Goal: Task Accomplishment & Management: Use online tool/utility

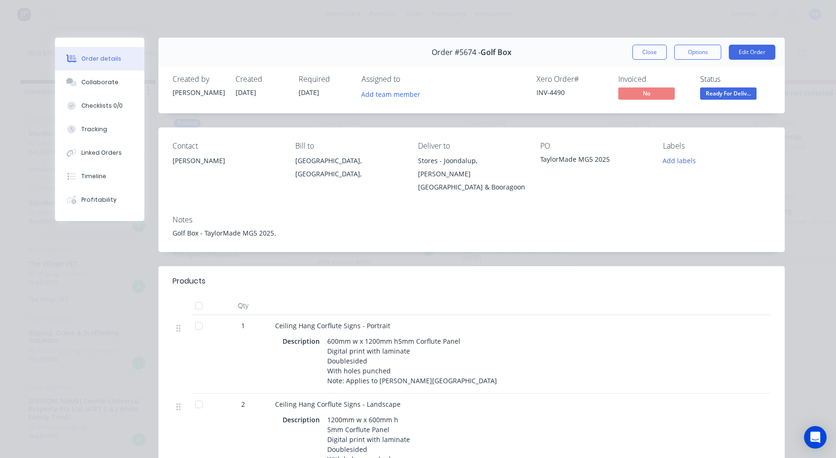
scroll to position [46, 0]
click at [651, 51] on button "Close" at bounding box center [649, 52] width 34 height 15
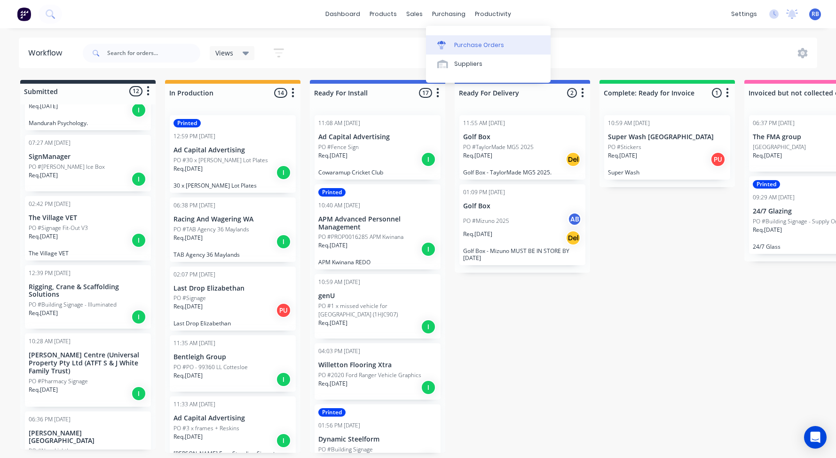
click at [449, 42] on div at bounding box center [444, 45] width 14 height 8
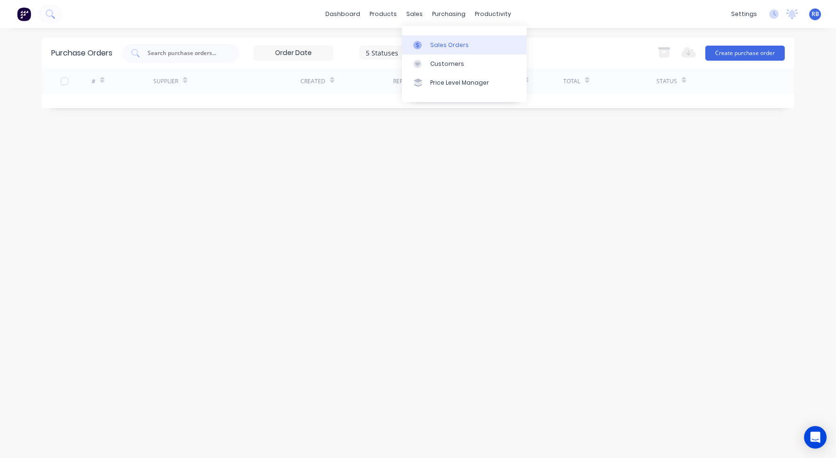
click at [430, 52] on link "Sales Orders" at bounding box center [464, 44] width 125 height 19
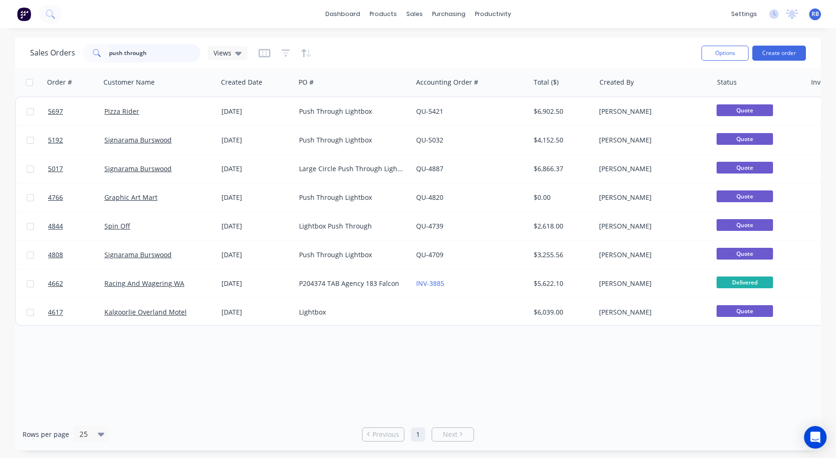
drag, startPoint x: 149, startPoint y: 57, endPoint x: 38, endPoint y: 45, distance: 112.1
click at [38, 45] on div "Sales Orders push through Views" at bounding box center [138, 53] width 217 height 19
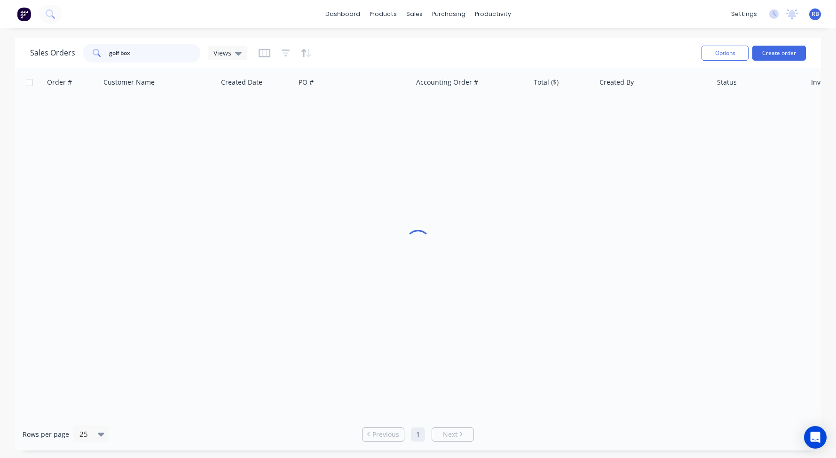
type input "golf box"
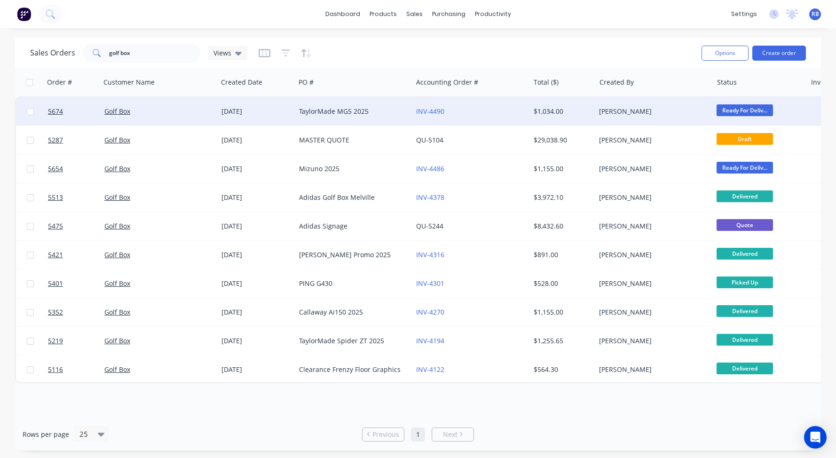
click at [340, 114] on div "TaylorMade MG5 2025" at bounding box center [351, 111] width 104 height 9
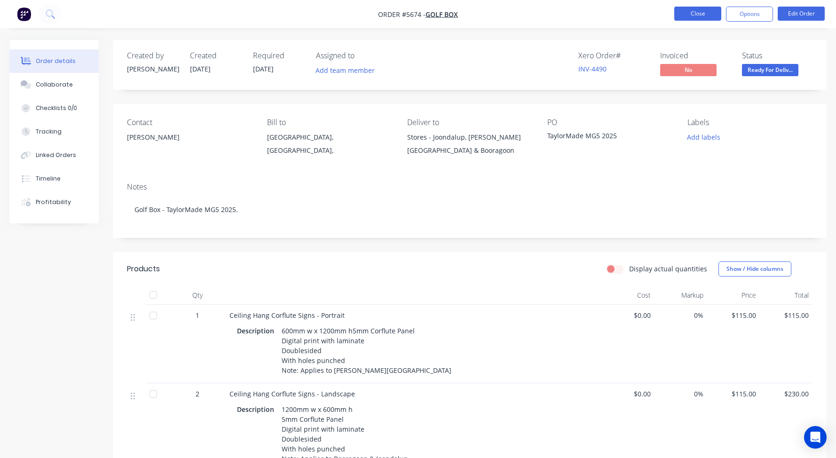
click at [688, 16] on button "Close" at bounding box center [697, 14] width 47 height 14
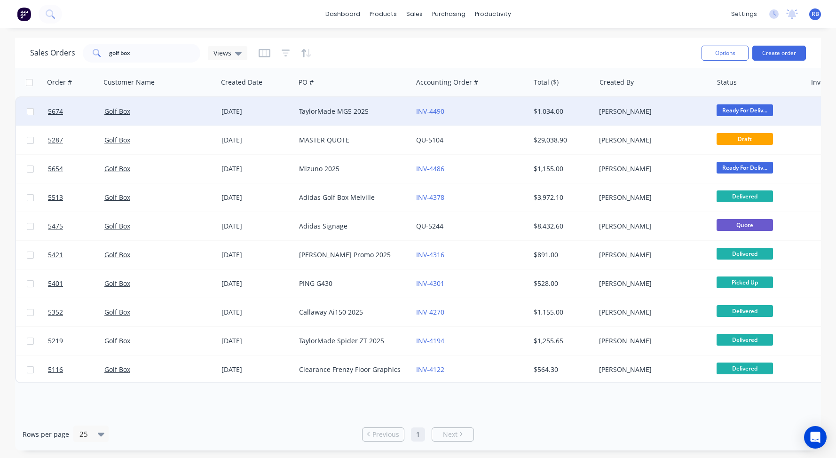
click at [348, 115] on div "TaylorMade MG5 2025" at bounding box center [351, 111] width 104 height 9
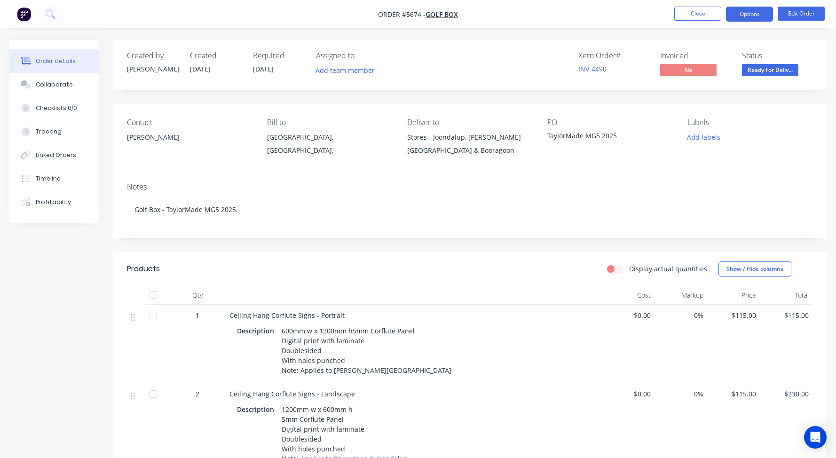
click at [753, 18] on button "Options" at bounding box center [749, 14] width 47 height 15
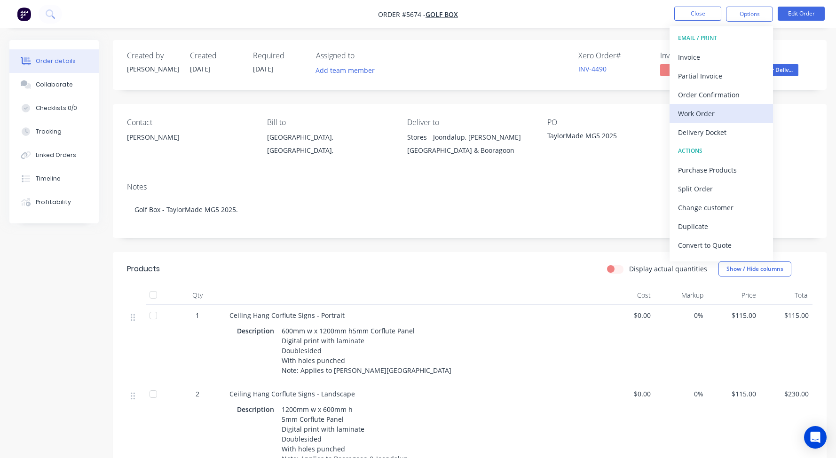
click at [714, 115] on div "Work Order" at bounding box center [721, 114] width 87 height 14
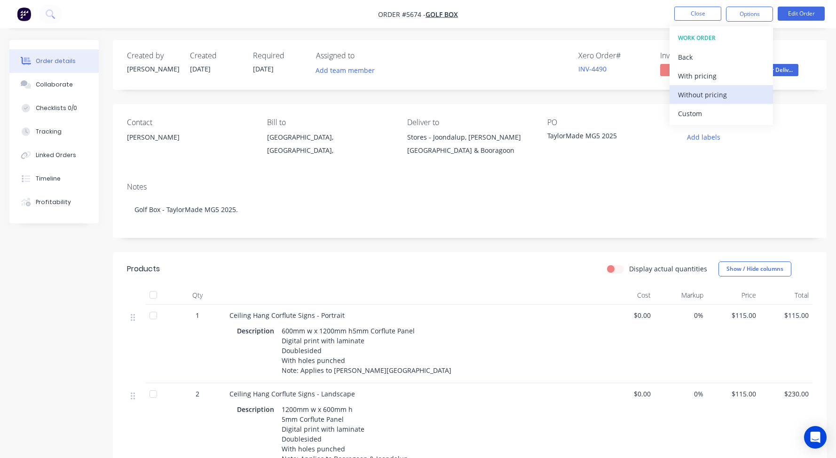
click at [706, 98] on div "Without pricing" at bounding box center [721, 95] width 87 height 14
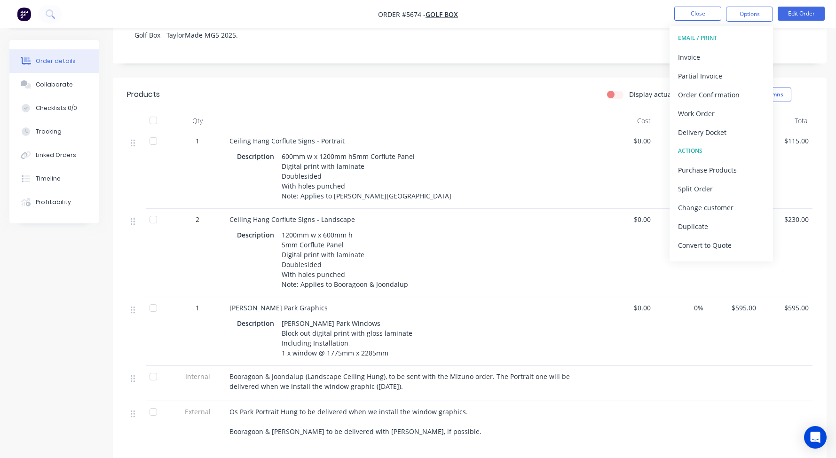
scroll to position [175, 0]
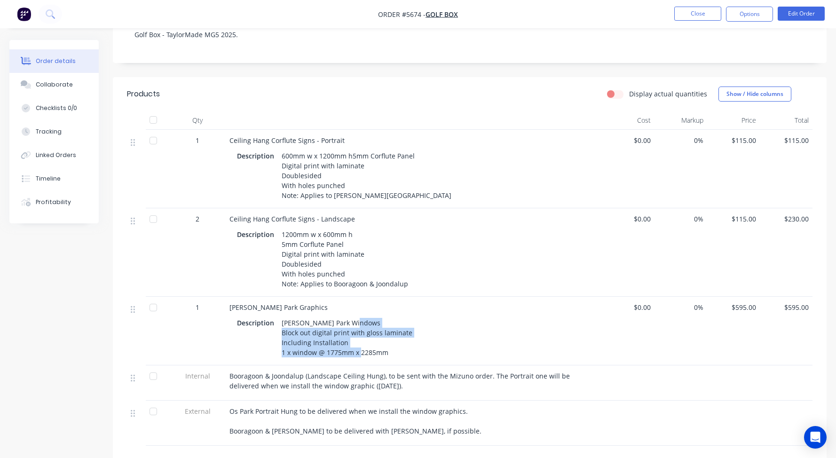
drag, startPoint x: 390, startPoint y: 350, endPoint x: 279, endPoint y: 326, distance: 113.1
click at [279, 326] on div "[PERSON_NAME] Park Windows Block out digital print with gloss laminate Includin…" at bounding box center [347, 337] width 138 height 43
copy div "Block out digital print with gloss laminate Including Installation 1 x window @…"
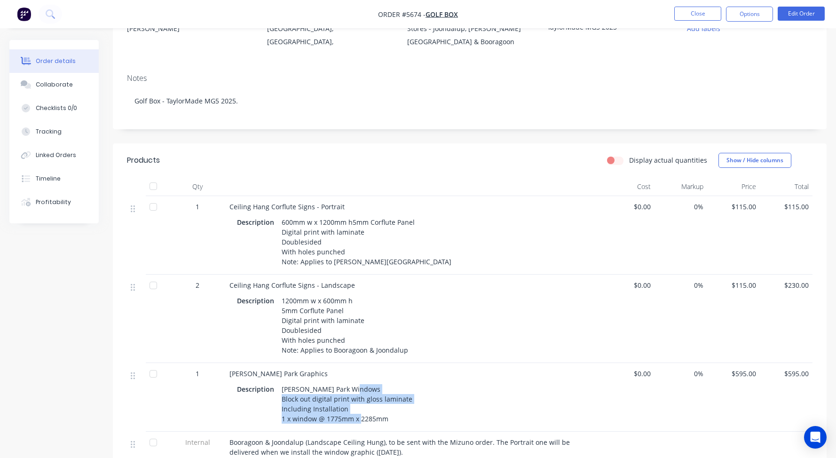
scroll to position [114, 0]
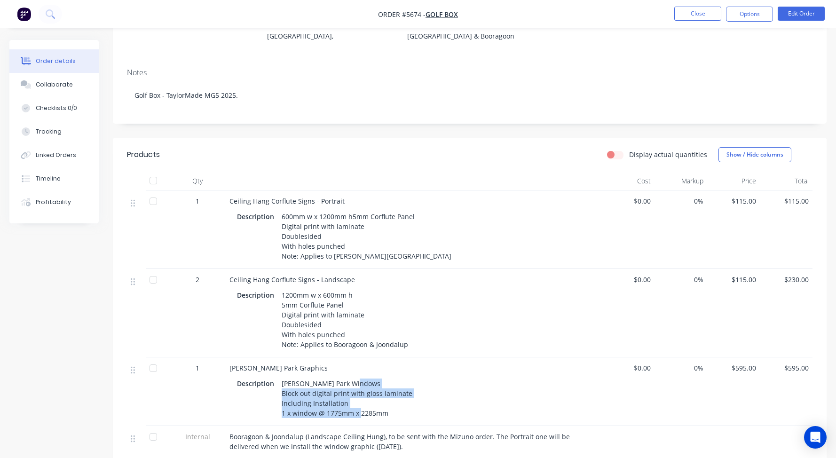
click at [289, 200] on span "Ceiling Hang Corflute Signs - Portrait" at bounding box center [286, 201] width 115 height 9
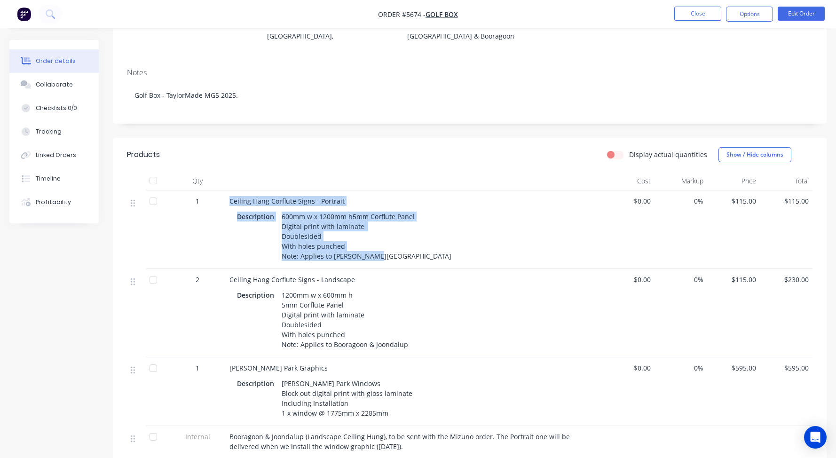
drag, startPoint x: 229, startPoint y: 198, endPoint x: 376, endPoint y: 253, distance: 157.1
click at [376, 253] on div "Ceiling Hang Corflute Signs - Portrait Description 600mm w x 1200mm h5mm Corflu…" at bounding box center [414, 229] width 376 height 79
copy div "Ceiling Hang Corflute Signs - Portrait Description 600mm w x 1200mm h5mm Corflu…"
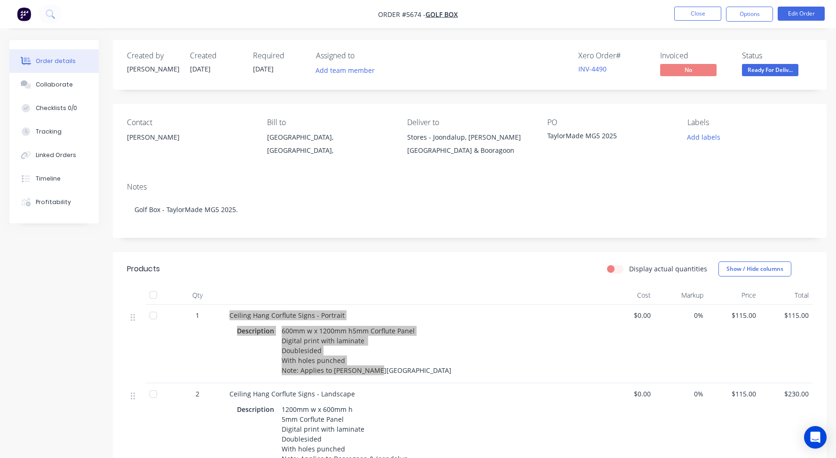
scroll to position [0, 0]
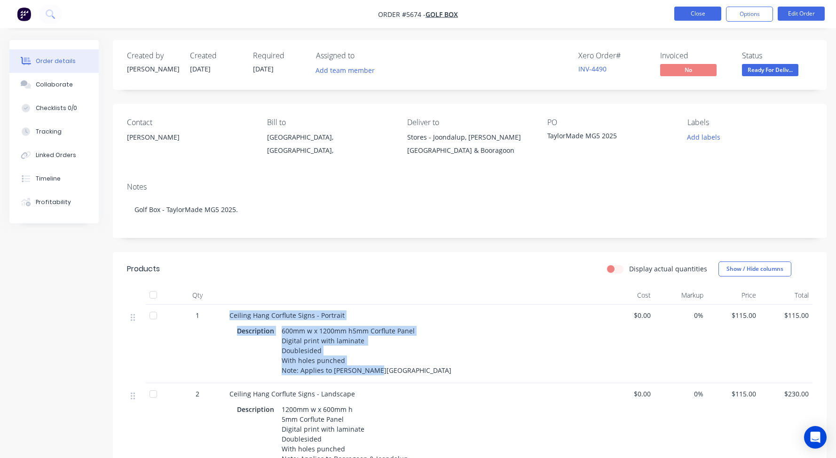
click at [692, 14] on button "Close" at bounding box center [697, 14] width 47 height 14
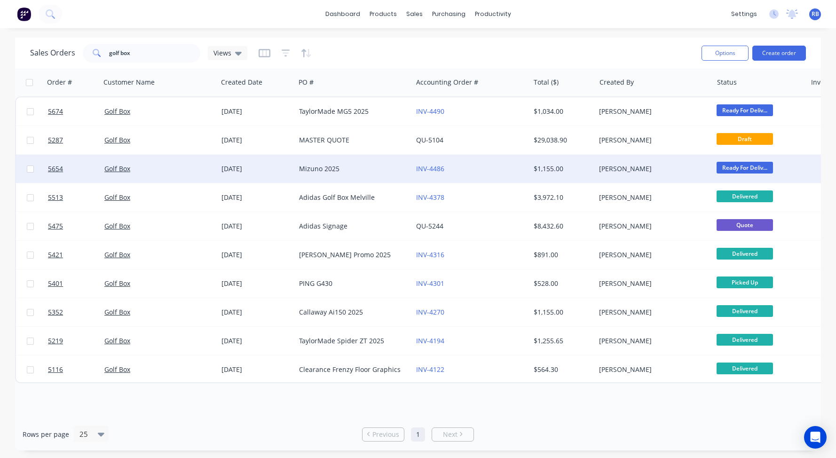
click at [355, 168] on div "Mizuno 2025" at bounding box center [351, 168] width 104 height 9
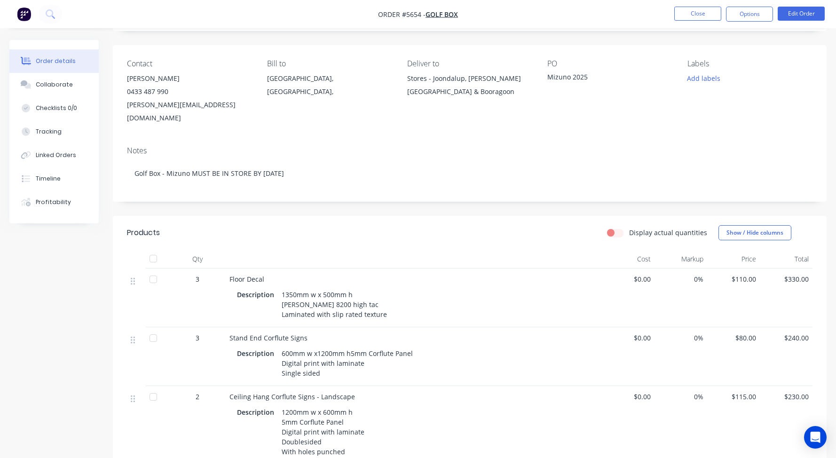
scroll to position [72, 0]
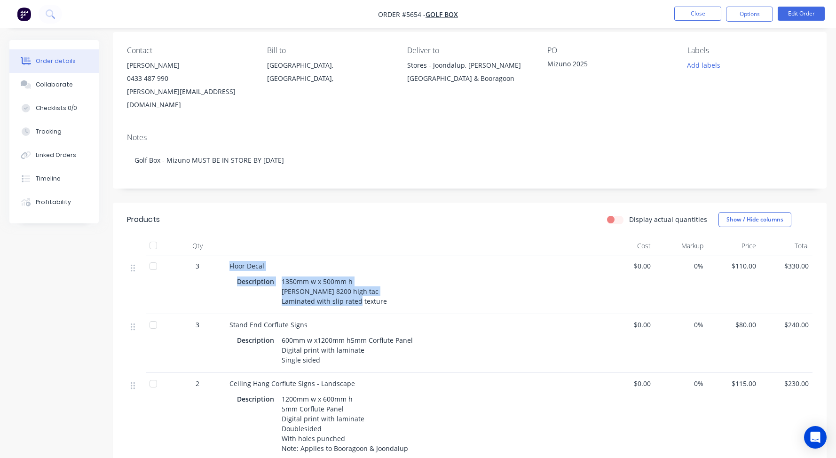
drag, startPoint x: 383, startPoint y: 287, endPoint x: 221, endPoint y: 253, distance: 166.2
click at [221, 255] on div "3 Floor Decal Description 1350mm w x 500mm h [PERSON_NAME] 8200 high tac Lamina…" at bounding box center [470, 284] width 686 height 59
copy div "Floor Decal Description 1350mm w x 500mm h [PERSON_NAME] 8200 high tac Laminate…"
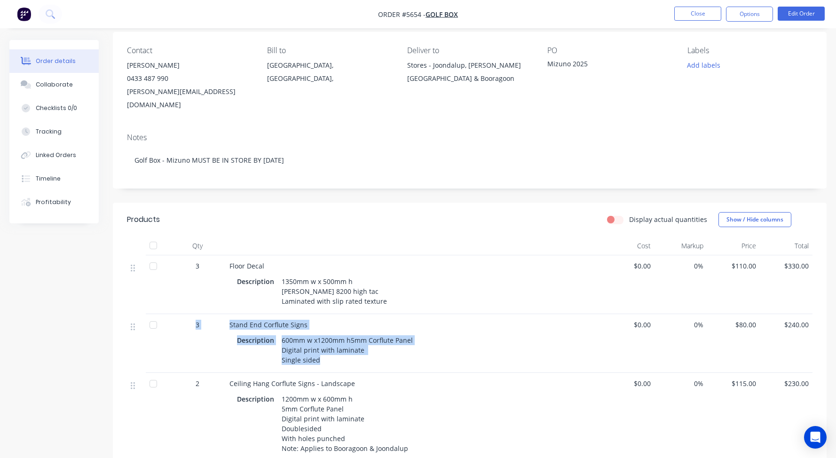
drag, startPoint x: 309, startPoint y: 342, endPoint x: 192, endPoint y: 310, distance: 121.9
click at [192, 314] on div "3 Stand End Corflute Signs Description 600mm w x1200mm h5mm Corflute Panel Digi…" at bounding box center [470, 343] width 686 height 59
copy div "3 Stand End Corflute Signs Description 600mm w x1200mm h5mm Corflute Panel Digi…"
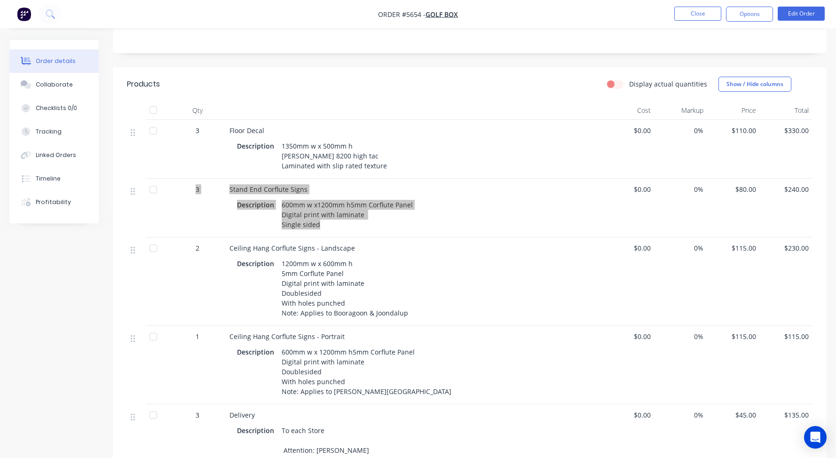
scroll to position [213, 0]
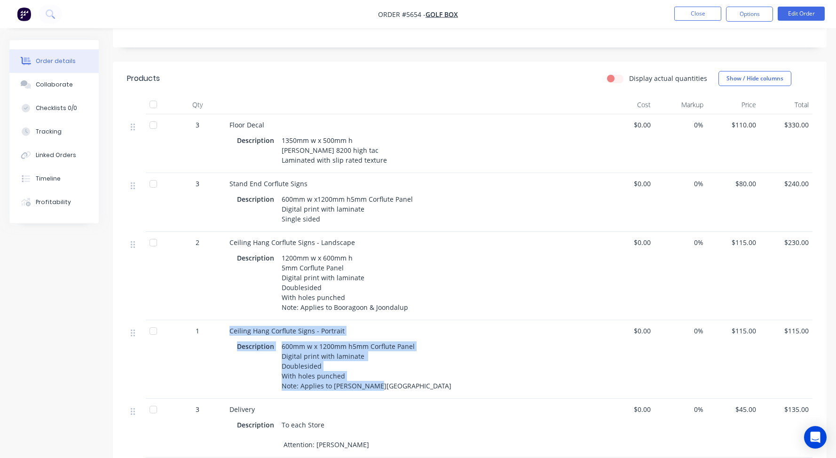
drag, startPoint x: 377, startPoint y: 365, endPoint x: 230, endPoint y: 311, distance: 156.8
click at [230, 320] on div "Ceiling Hang Corflute Signs - Portrait Description 600mm w x 1200mm h5mm Corflu…" at bounding box center [414, 359] width 376 height 79
copy div "Ceiling Hang Corflute Signs - Portrait Description 600mm w x 1200mm h5mm Corflu…"
click at [705, 10] on button "Close" at bounding box center [697, 14] width 47 height 14
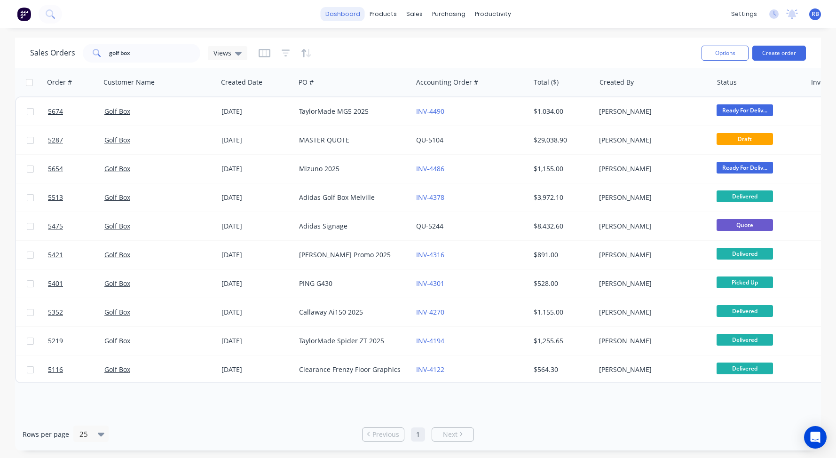
click at [343, 17] on link "dashboard" at bounding box center [343, 14] width 44 height 14
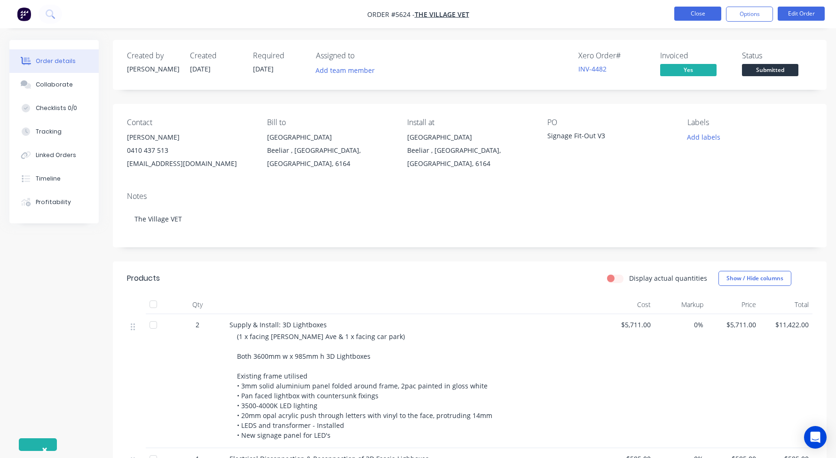
scroll to position [385, 0]
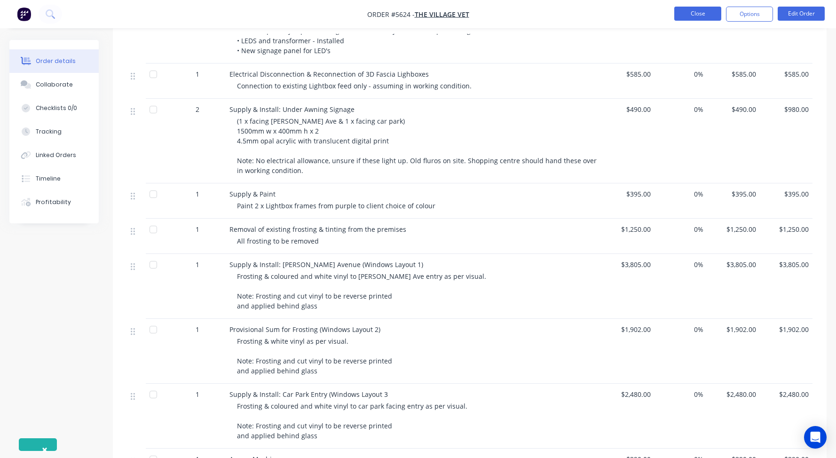
click at [692, 13] on button "Close" at bounding box center [697, 14] width 47 height 14
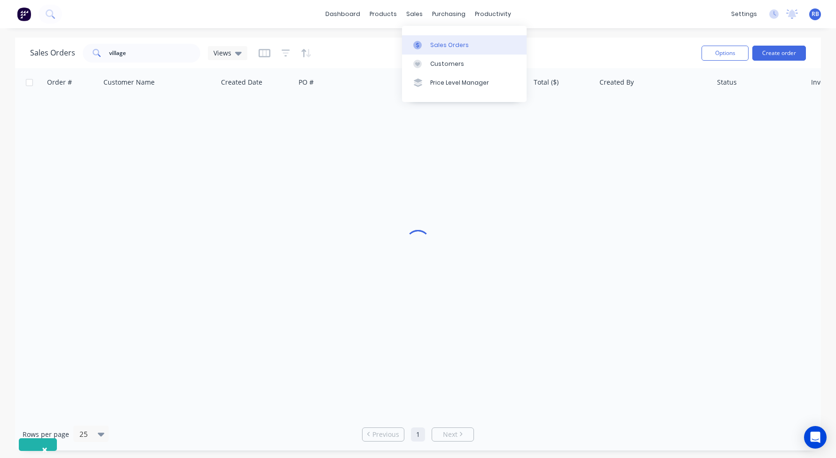
click at [453, 44] on div "Sales Orders" at bounding box center [449, 45] width 39 height 8
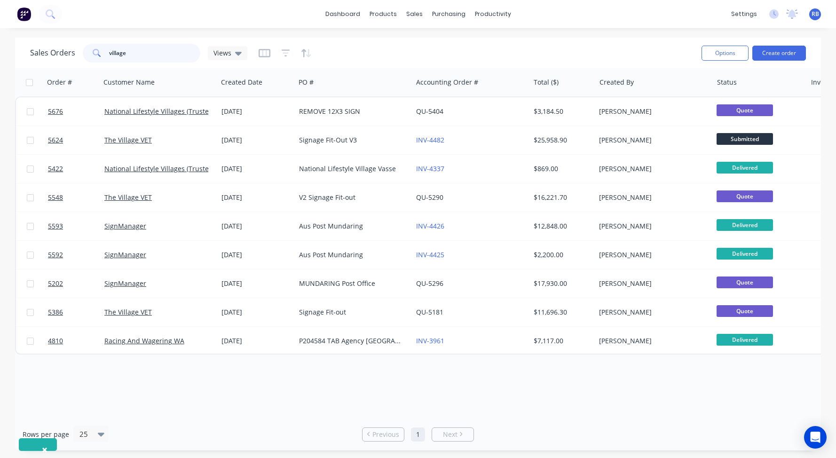
drag, startPoint x: 145, startPoint y: 52, endPoint x: 62, endPoint y: 54, distance: 83.2
click at [62, 54] on div "Sales Orders village Views" at bounding box center [138, 53] width 217 height 19
type input "albany"
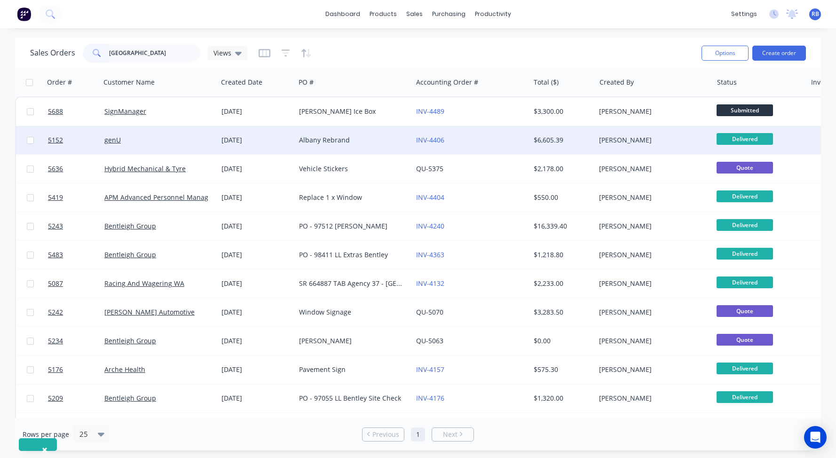
click at [358, 143] on div "Albany Rebrand" at bounding box center [351, 139] width 104 height 9
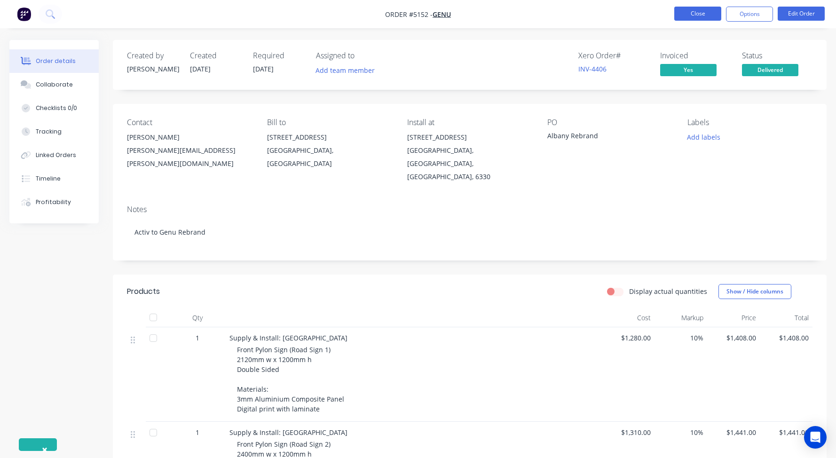
click at [683, 14] on button "Close" at bounding box center [697, 14] width 47 height 14
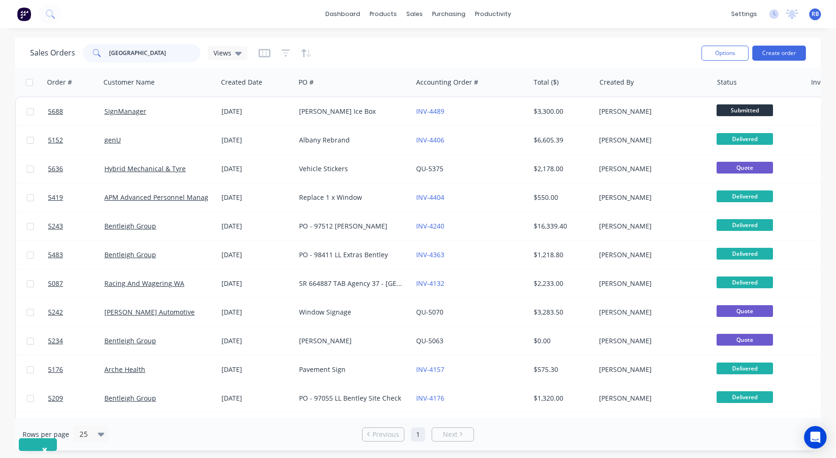
drag, startPoint x: 134, startPoint y: 53, endPoint x: 58, endPoint y: 51, distance: 75.7
click at [58, 51] on div "Sales Orders albany Views" at bounding box center [138, 53] width 217 height 19
type input "mizuno"
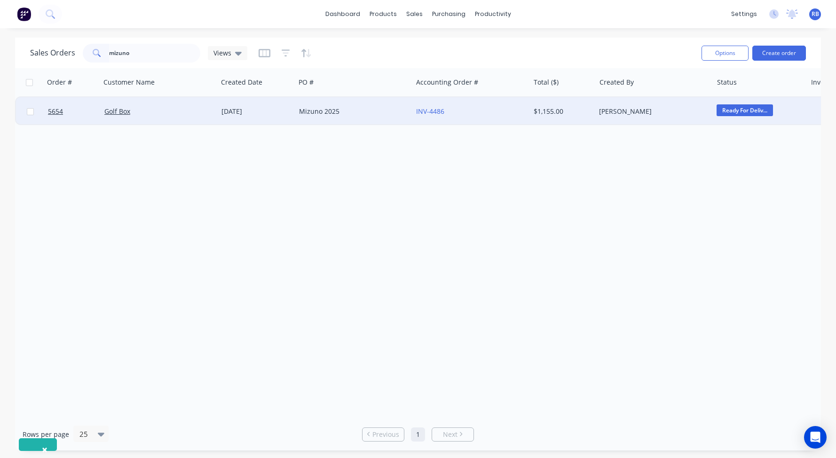
click at [359, 113] on div "Mizuno 2025" at bounding box center [351, 111] width 104 height 9
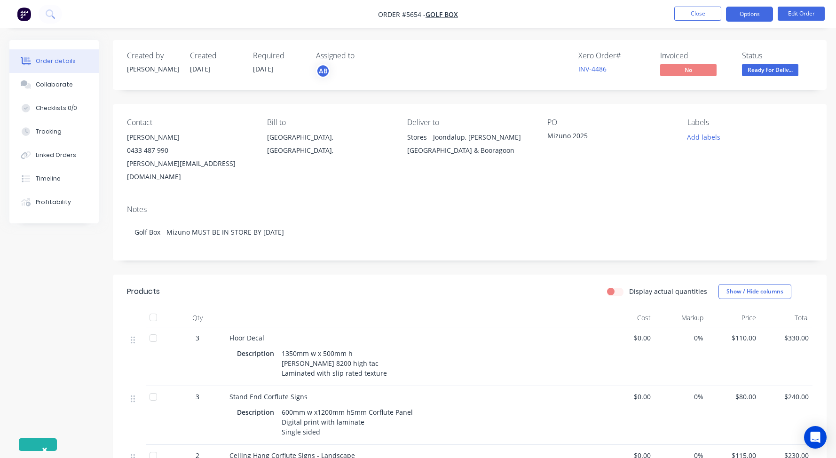
click at [749, 16] on button "Options" at bounding box center [749, 14] width 47 height 15
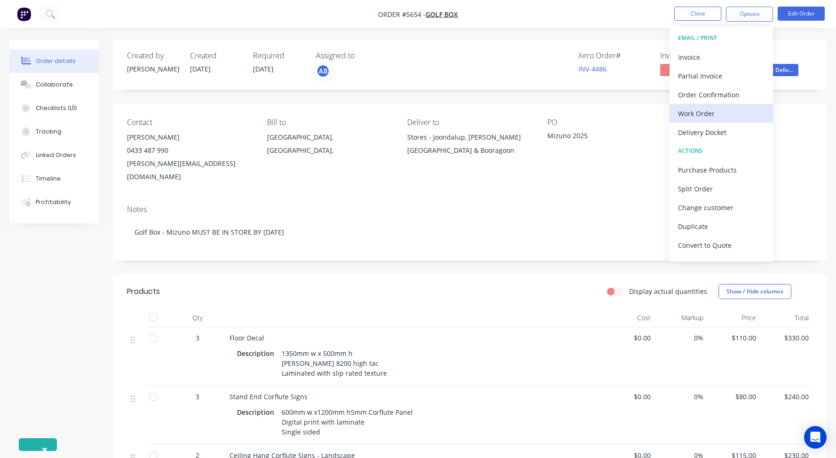
click at [705, 117] on div "Work Order" at bounding box center [721, 114] width 87 height 14
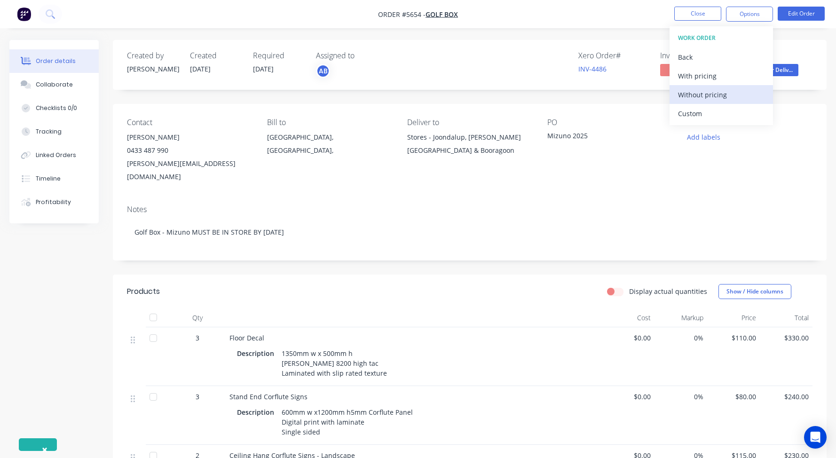
click at [701, 95] on div "Without pricing" at bounding box center [721, 95] width 87 height 14
